Goal: Browse casually: Explore the website without a specific task or goal

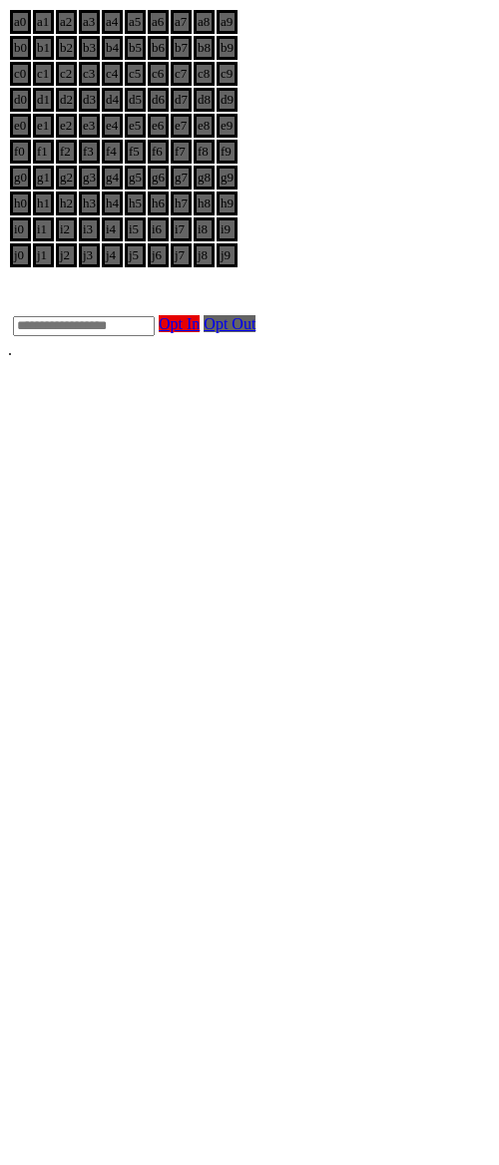
click at [188, 359] on body "a0 a1 a2 a3 a4 a5 a6 a7 a8 a9 b0 b1 b2 b3 b4 b5 b6 b7 b8 b9 c0 c1 c2 c3 c4 c5 c…" at bounding box center [249, 183] width 483 height 351
